Goal: Task Accomplishment & Management: Manage account settings

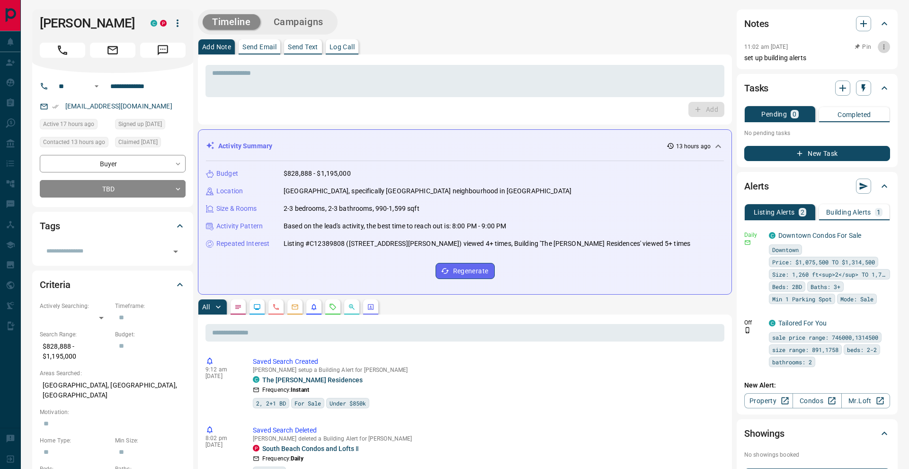
click at [880, 48] on icon "button" at bounding box center [884, 47] width 8 height 8
click at [164, 51] on div at bounding box center [454, 234] width 909 height 469
click at [167, 51] on icon "Message" at bounding box center [163, 50] width 12 height 12
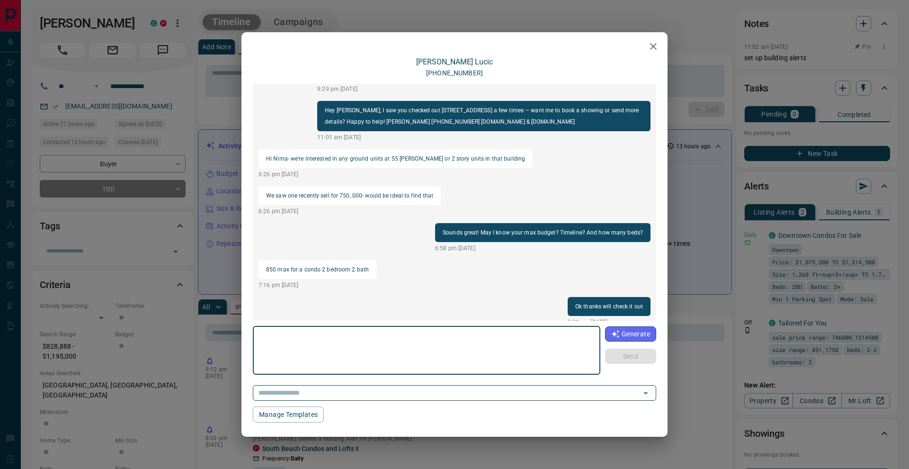
scroll to position [48, 0]
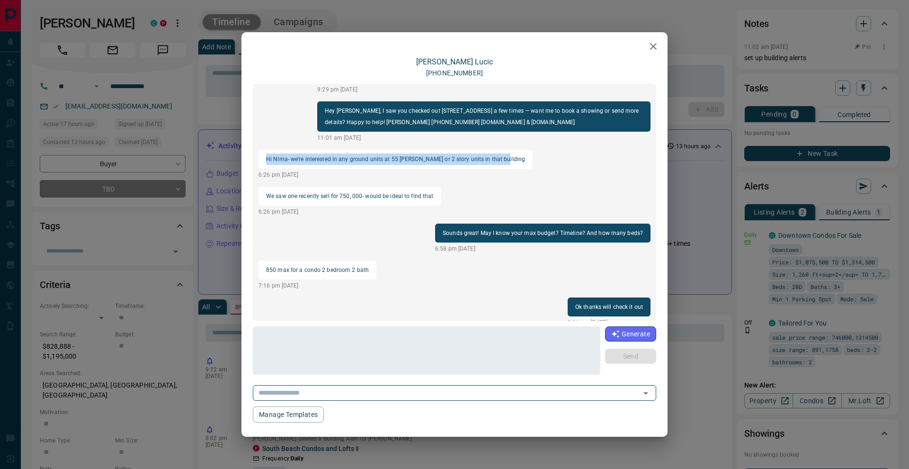
drag, startPoint x: 270, startPoint y: 146, endPoint x: 495, endPoint y: 146, distance: 225.4
click at [495, 153] on p "Hi Nima- we're interested in any ground units at 55 [PERSON_NAME] or 2 story un…" at bounding box center [395, 158] width 259 height 11
copy p "Hi Nima- we're interested in any ground units at 55 [PERSON_NAME] or 2 story un…"
click at [753, 131] on div "[PERSON_NAME] [PHONE_NUMBER] Hey [PERSON_NAME], it’s Nima from [DOMAIN_NAME]. I…" at bounding box center [454, 234] width 909 height 469
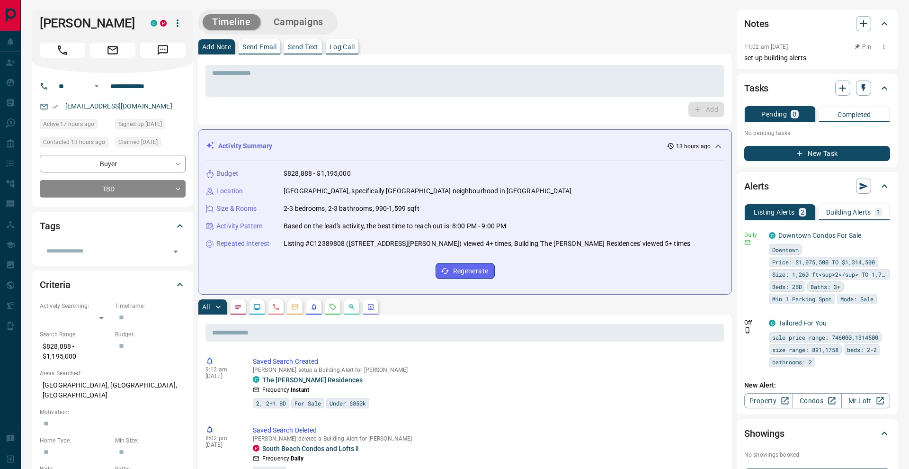
click at [885, 47] on icon "button" at bounding box center [884, 47] width 8 height 8
click at [878, 61] on li "Edit" at bounding box center [869, 64] width 42 height 14
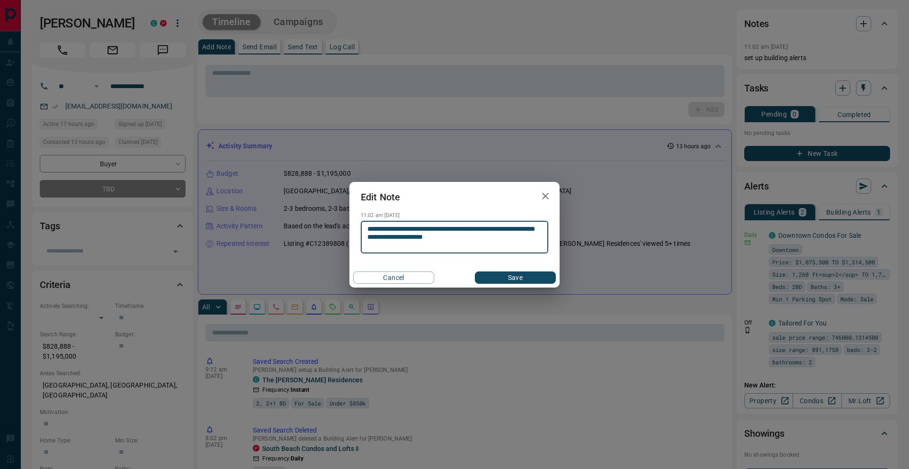
type textarea "**********"
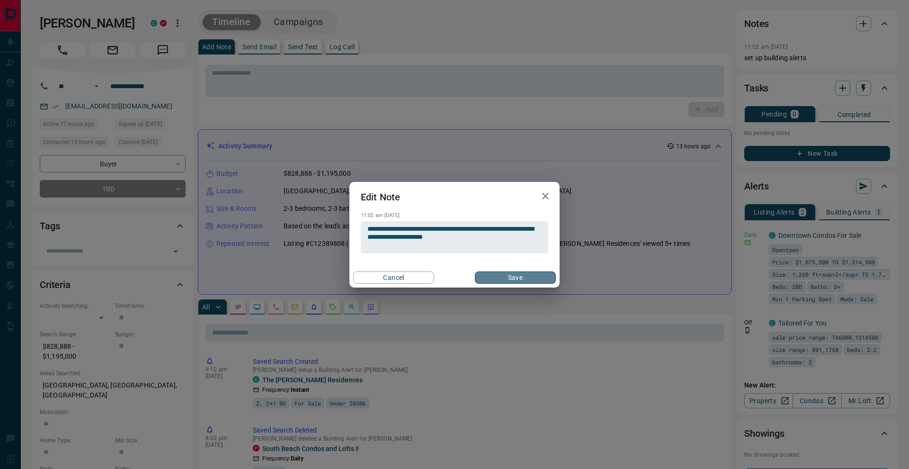
click at [518, 274] on button "Save" at bounding box center [515, 277] width 81 height 12
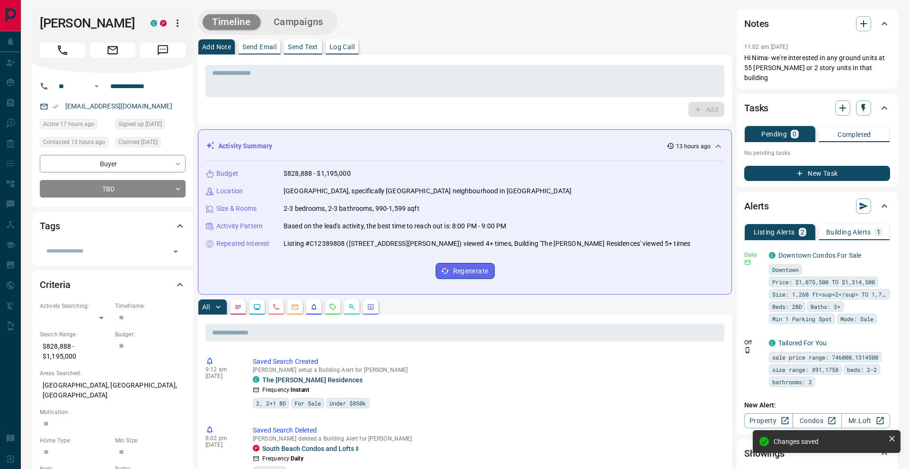
click at [155, 51] on button "Message" at bounding box center [162, 50] width 45 height 15
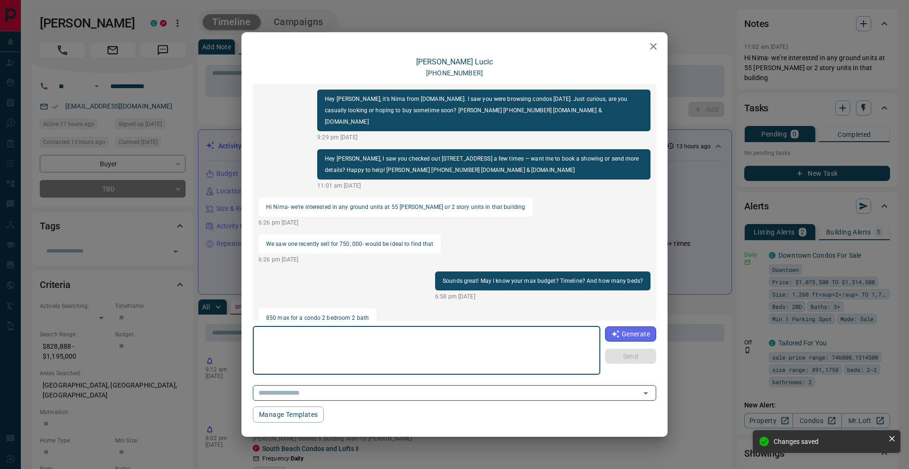
scroll to position [48, 0]
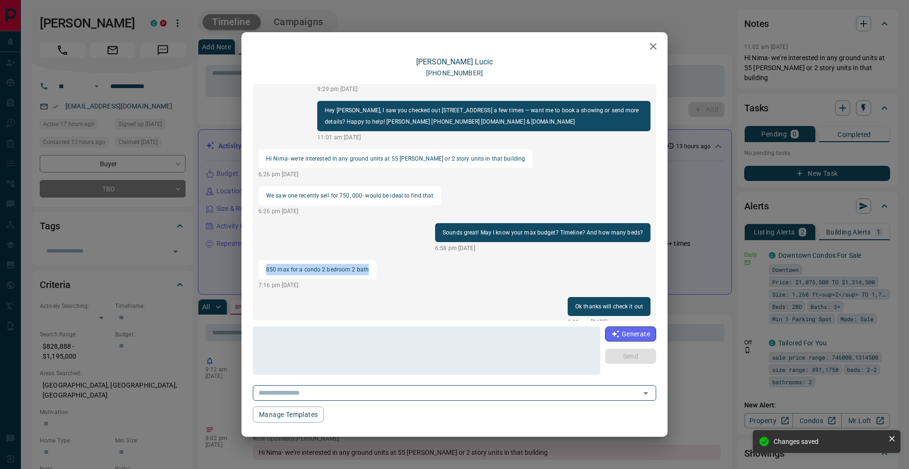
drag, startPoint x: 266, startPoint y: 258, endPoint x: 366, endPoint y: 259, distance: 100.4
click at [366, 260] on div "850 max for a condo 2 bedroom 2 bath" at bounding box center [318, 269] width 118 height 19
copy p "850 max for a condo 2 bedroom 2 bath"
drag, startPoint x: 775, startPoint y: 207, endPoint x: 675, endPoint y: 193, distance: 100.8
click at [775, 207] on div "[PERSON_NAME] [PHONE_NUMBER] Hey [PERSON_NAME], it’s Nima from [DOMAIN_NAME]. I…" at bounding box center [454, 234] width 909 height 469
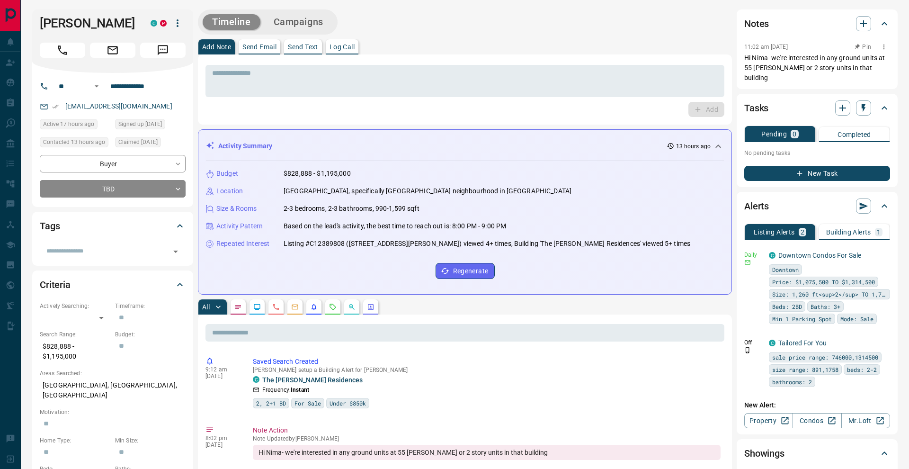
click at [882, 47] on icon "button" at bounding box center [884, 47] width 8 height 8
click at [876, 64] on li "Edit" at bounding box center [869, 64] width 42 height 14
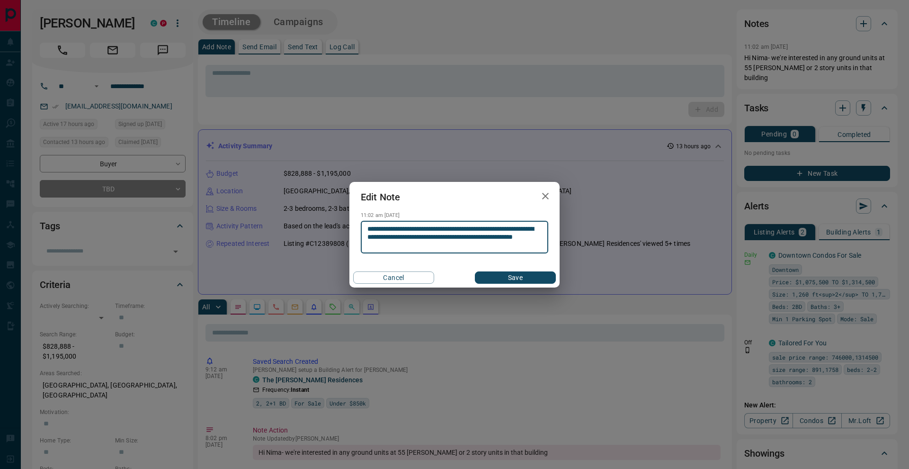
click at [487, 237] on textarea "**********" at bounding box center [454, 237] width 174 height 24
click at [469, 243] on textarea "**********" at bounding box center [454, 237] width 174 height 24
type textarea "**********"
click at [506, 277] on button "Save" at bounding box center [515, 277] width 81 height 12
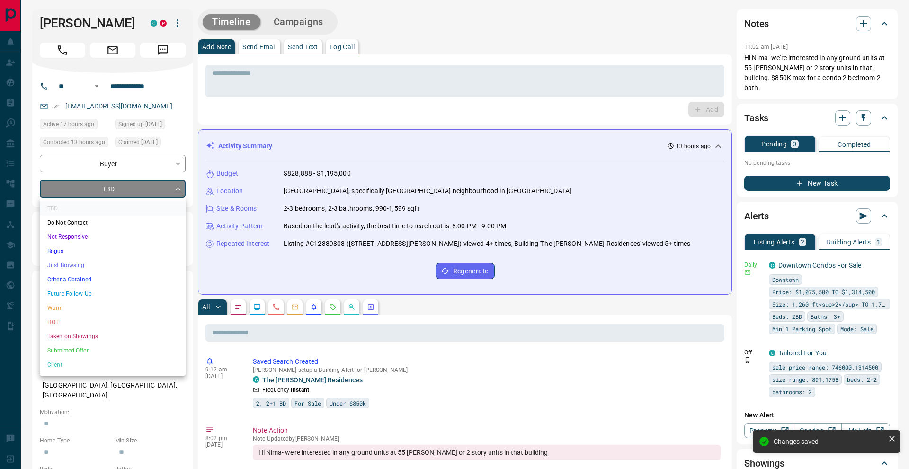
drag, startPoint x: 168, startPoint y: 187, endPoint x: 172, endPoint y: 192, distance: 6.4
click at [123, 280] on li "Criteria Obtained" at bounding box center [113, 279] width 146 height 14
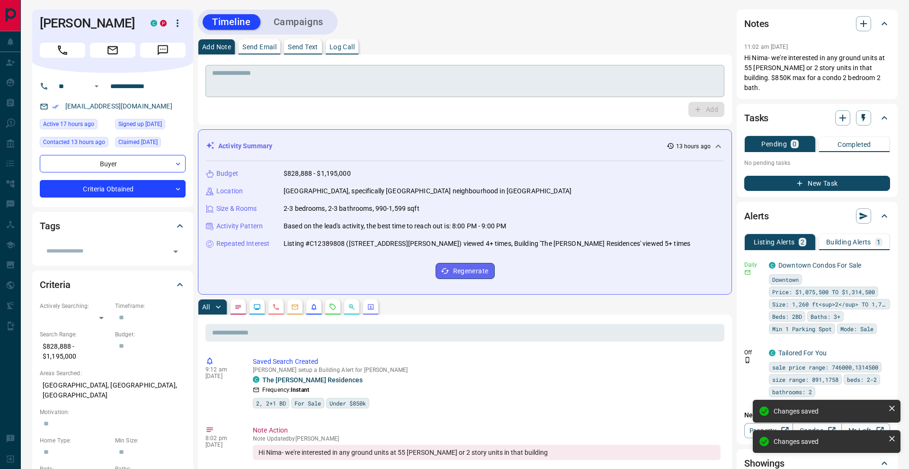
type input "*"
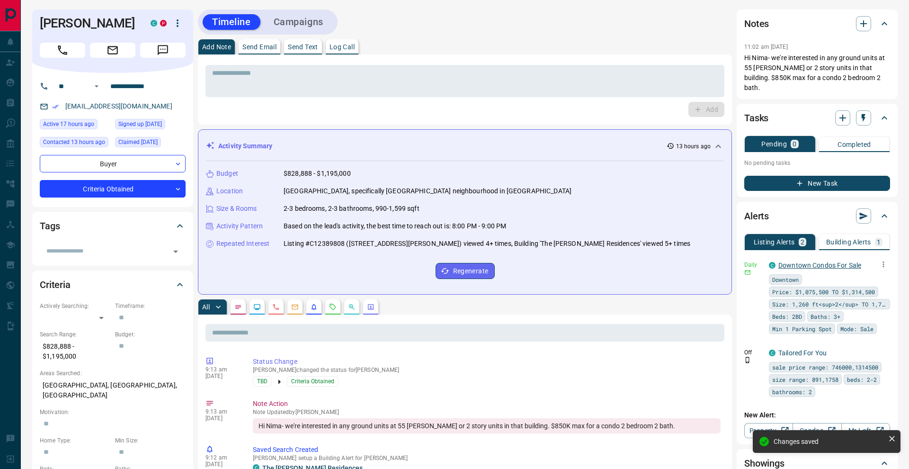
click at [831, 261] on link "Downtown Condos For Sale" at bounding box center [819, 265] width 83 height 8
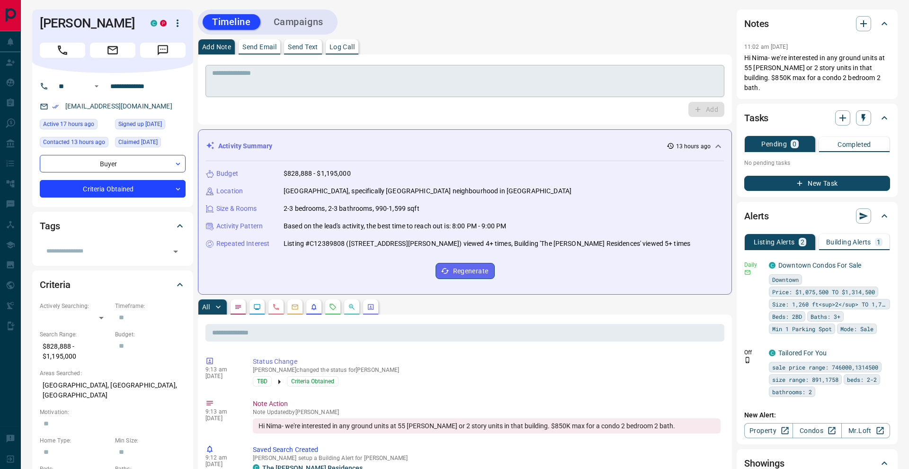
scroll to position [0, 0]
